Goal: Task Accomplishment & Management: Use online tool/utility

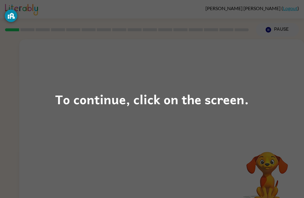
click at [180, 116] on div "To continue, click on the screen." at bounding box center [152, 99] width 304 height 198
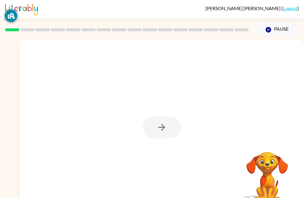
click at [172, 129] on div at bounding box center [162, 127] width 38 height 22
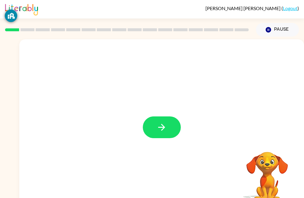
click at [166, 126] on icon "button" at bounding box center [162, 127] width 10 height 10
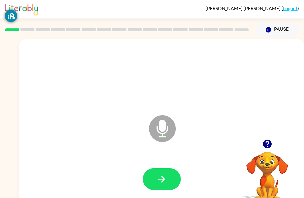
click at [169, 175] on button "button" at bounding box center [162, 179] width 38 height 22
click at [155, 168] on button "button" at bounding box center [162, 179] width 38 height 22
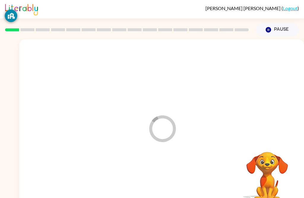
click at [161, 181] on div at bounding box center [161, 179] width 273 height 49
click at [164, 186] on div at bounding box center [161, 179] width 273 height 49
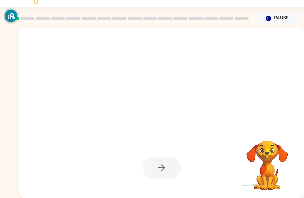
scroll to position [14, 0]
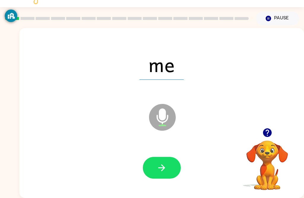
click at [164, 162] on icon "button" at bounding box center [162, 167] width 10 height 10
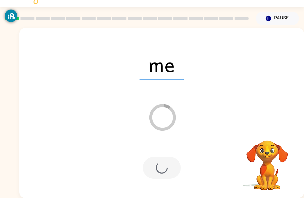
click at [8, 194] on div "me Loader Your response is being sent to our graders Your browser must support …" at bounding box center [152, 111] width 304 height 172
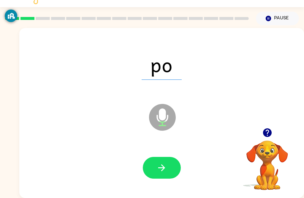
click at [170, 157] on button "button" at bounding box center [162, 168] width 38 height 22
click at [172, 160] on button "button" at bounding box center [162, 168] width 38 height 22
click at [177, 162] on button "button" at bounding box center [162, 168] width 38 height 22
click at [185, 162] on div at bounding box center [161, 167] width 273 height 49
click at [171, 163] on button "button" at bounding box center [162, 168] width 38 height 22
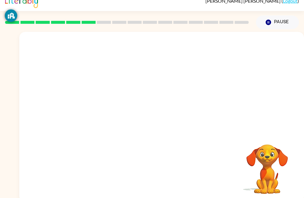
scroll to position [19, 0]
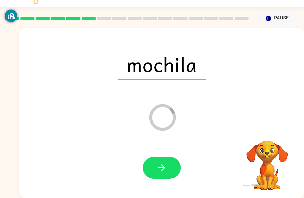
click at [149, 169] on button "button" at bounding box center [162, 168] width 38 height 22
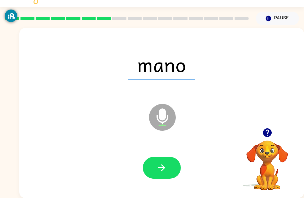
click at [167, 165] on icon "button" at bounding box center [162, 167] width 10 height 10
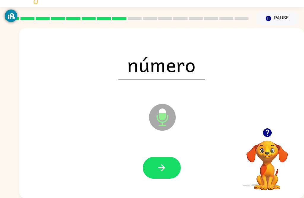
click at [160, 162] on icon "button" at bounding box center [162, 167] width 10 height 10
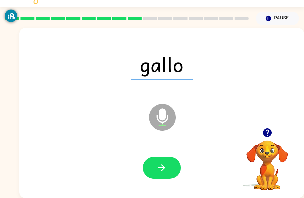
click at [167, 162] on icon "button" at bounding box center [162, 167] width 10 height 10
click at [160, 162] on icon "button" at bounding box center [162, 167] width 10 height 10
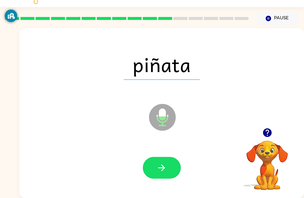
click at [172, 159] on button "button" at bounding box center [162, 168] width 38 height 22
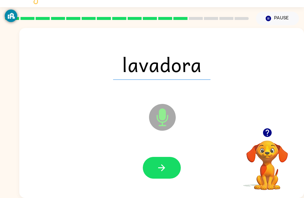
click at [184, 29] on div "lavadora Microphone The Microphone is here when it is your turn to talk" at bounding box center [161, 113] width 285 height 170
click at [197, 16] on div at bounding box center [126, 18] width 251 height 21
click at [221, 17] on rect at bounding box center [227, 18] width 14 height 3
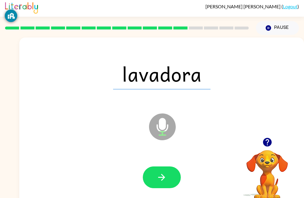
scroll to position [0, 0]
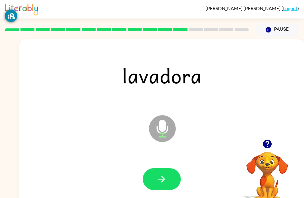
click at [167, 176] on button "button" at bounding box center [162, 179] width 38 height 22
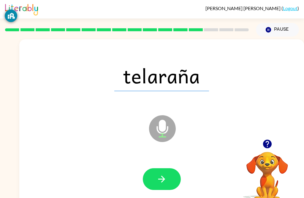
click at [167, 183] on icon "button" at bounding box center [162, 179] width 10 height 10
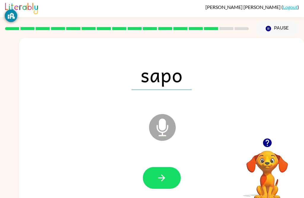
scroll to position [2, 0]
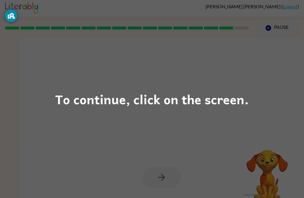
click at [156, 166] on div "To continue, click on the screen." at bounding box center [152, 99] width 304 height 198
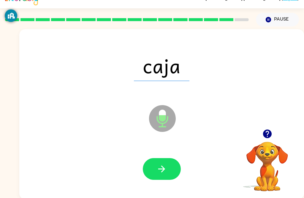
scroll to position [11, 0]
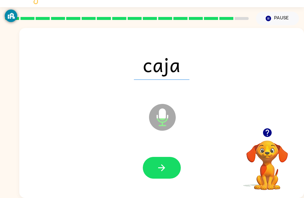
click at [160, 170] on icon "button" at bounding box center [162, 167] width 10 height 10
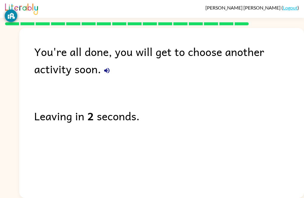
click at [58, 83] on div "You're all done, you will get to choose another activity soon. Leaving in 2 sec…" at bounding box center [161, 111] width 285 height 167
